Goal: Task Accomplishment & Management: Manage account settings

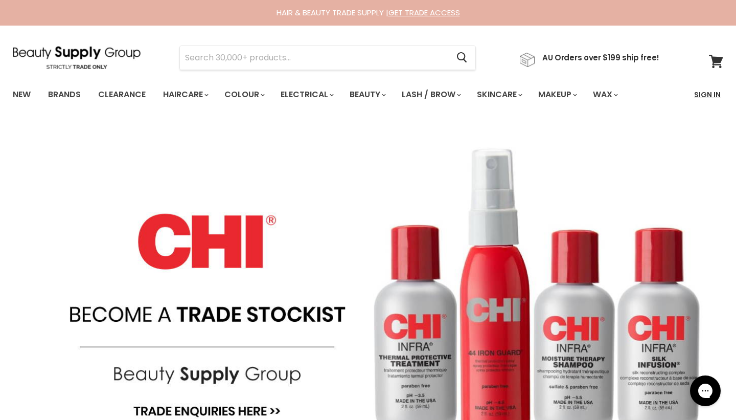
click at [711, 91] on link "Sign In" at bounding box center [707, 94] width 39 height 21
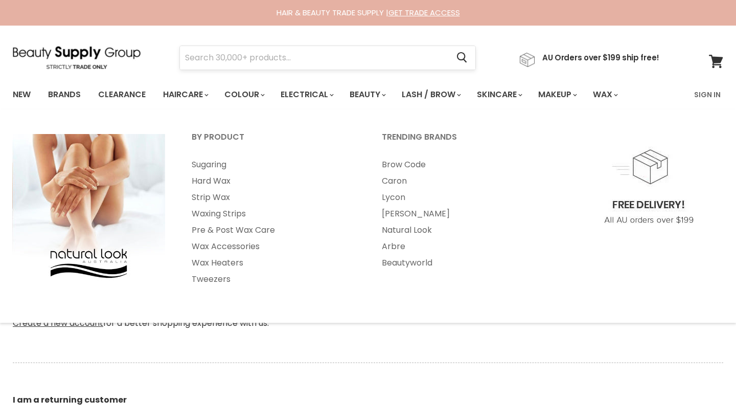
type input "sbarnett7@hotmail.com"
click at [338, 65] on input "Search" at bounding box center [314, 58] width 269 height 24
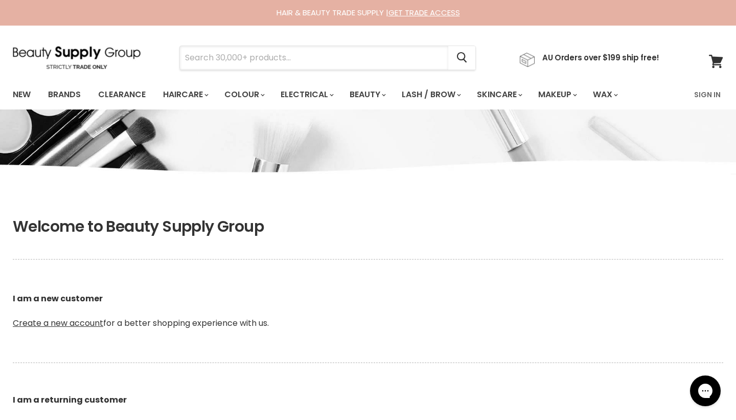
scroll to position [221, 0]
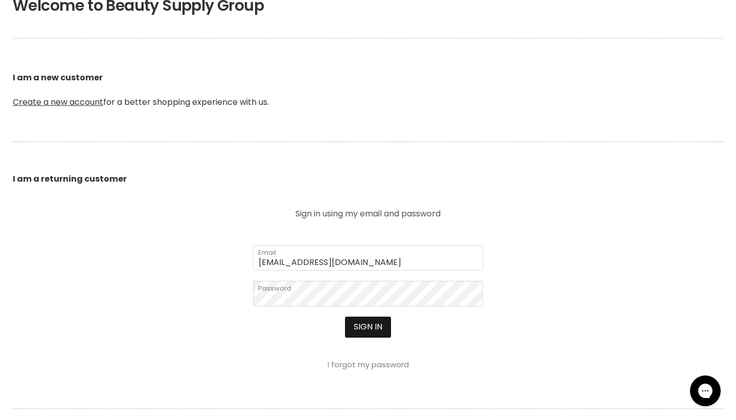
click at [384, 328] on button "Sign in" at bounding box center [368, 327] width 46 height 20
